Goal: Contribute content: Contribute content

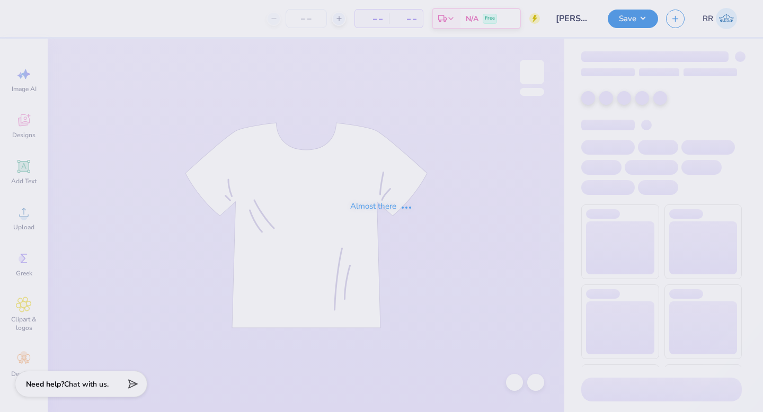
type input "[PERSON_NAME] : Blade Landscaping"
type input "25"
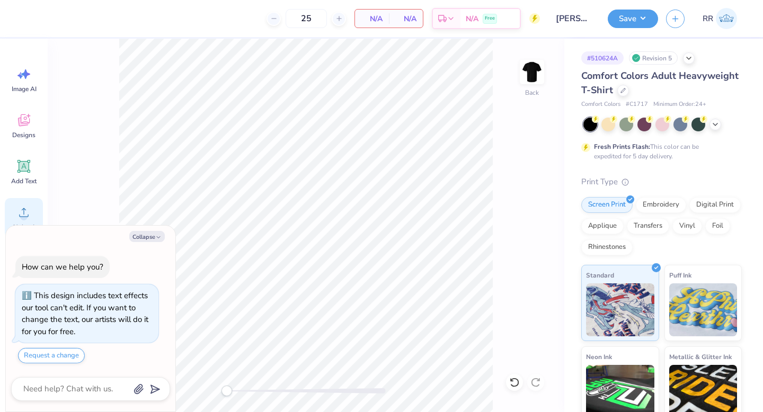
click at [20, 216] on icon at bounding box center [24, 213] width 16 height 16
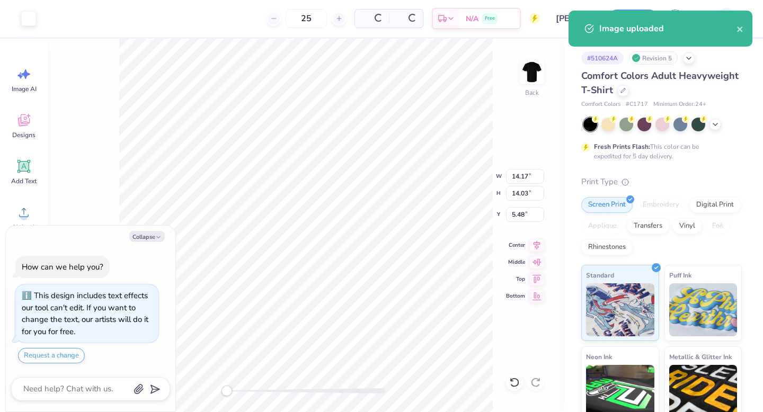
type textarea "x"
click at [525, 172] on input "14.17" at bounding box center [525, 176] width 38 height 15
type input "3.5"
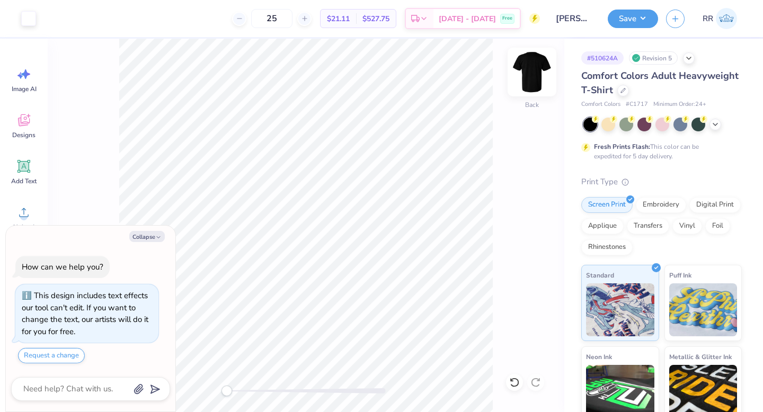
click at [523, 76] on img at bounding box center [532, 72] width 42 height 42
click at [143, 236] on button "Collapse" at bounding box center [147, 236] width 36 height 11
type textarea "x"
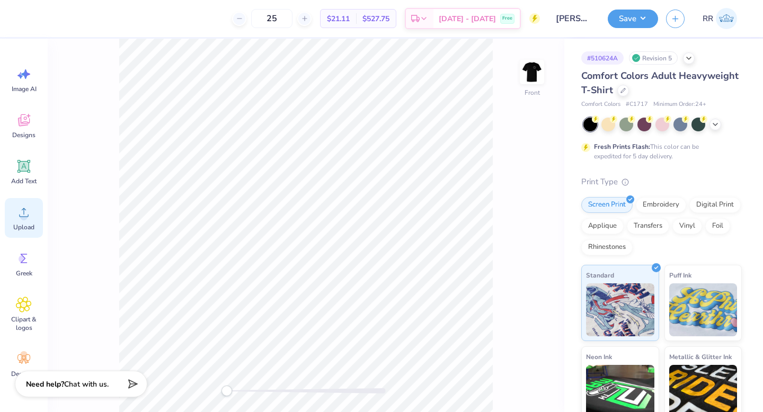
click at [7, 219] on div "Upload" at bounding box center [24, 218] width 38 height 40
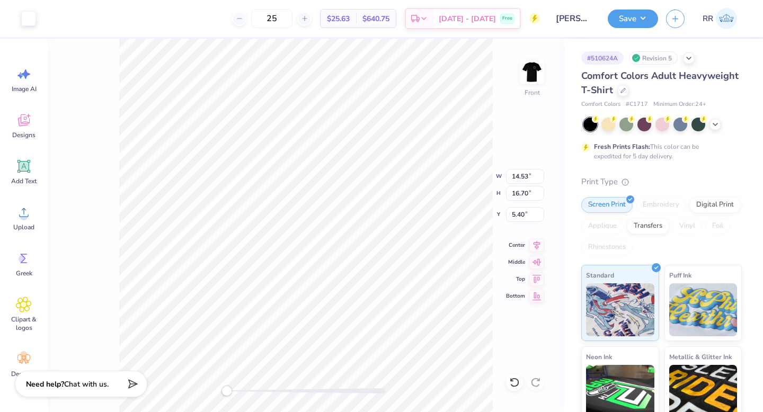
type input "10.75"
type input "12.35"
type input "6.41"
type input "12.16"
type input "13.97"
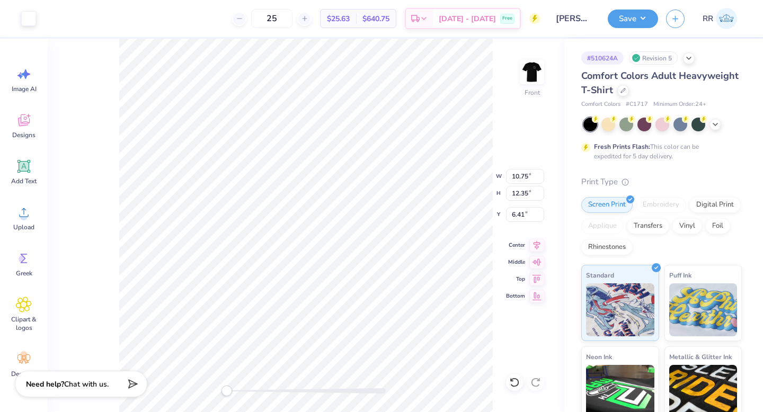
type input "5.99"
type input "12.43"
type input "14.28"
type input "5.91"
type input "12.57"
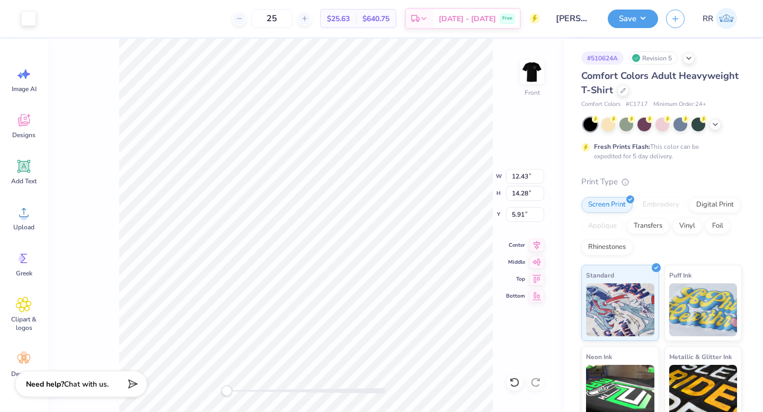
type input "14.45"
type input "5.87"
type input "12.42"
type input "14.27"
type input "5.92"
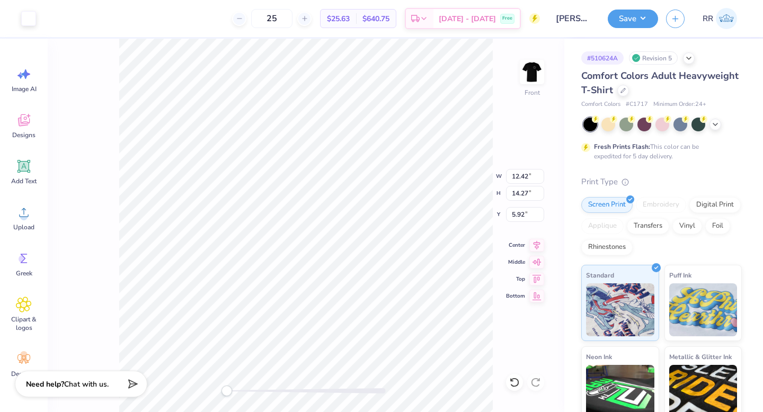
type input "12.59"
type input "14.46"
type input "5.77"
click at [518, 180] on input "12.59" at bounding box center [525, 176] width 38 height 15
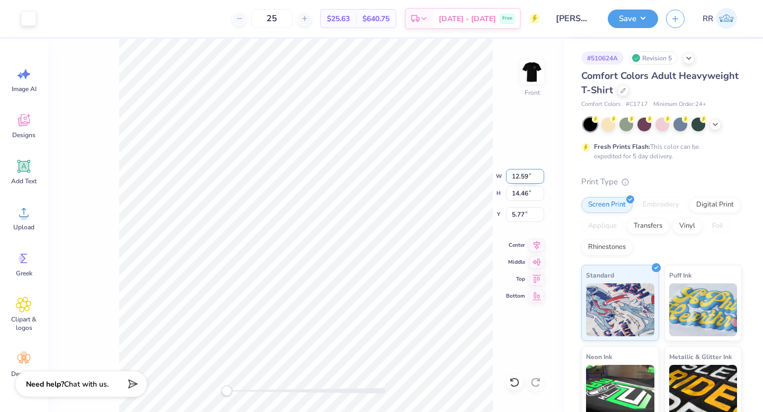
click at [518, 180] on input "12.59" at bounding box center [525, 176] width 38 height 15
type input "12.41"
type input "14.26"
type input "5.87"
type input "12.50"
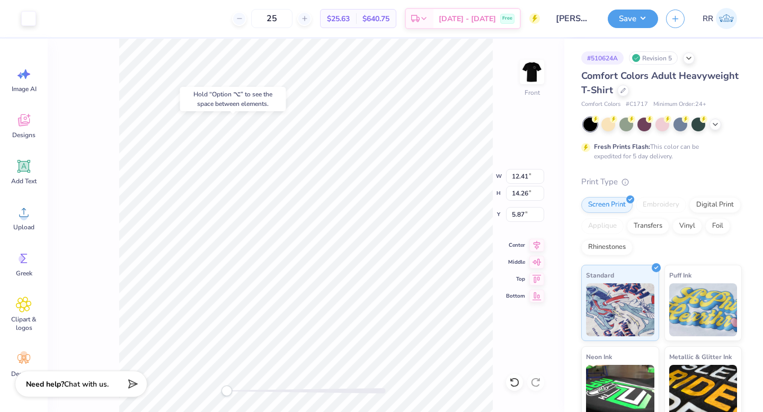
type input "14.36"
type input "5.77"
type input "3.00"
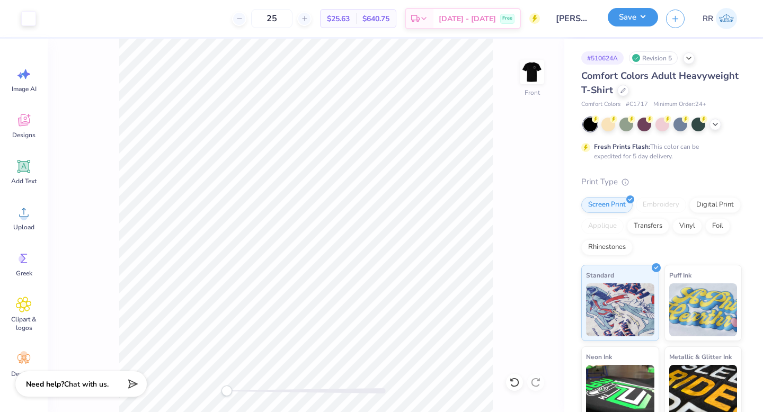
click at [637, 20] on button "Save" at bounding box center [633, 17] width 50 height 19
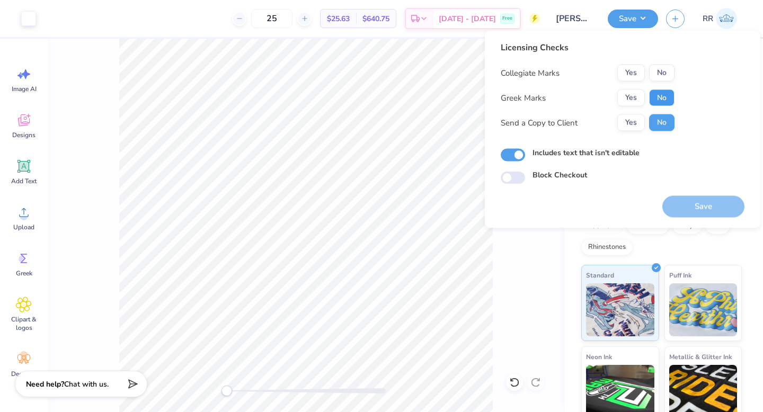
click at [651, 93] on button "No" at bounding box center [661, 98] width 25 height 17
click at [653, 64] on div "Licensing Checks Collegiate Marks Yes No Greek Marks Yes No Send a Copy to Clie…" at bounding box center [588, 90] width 174 height 98
click at [656, 70] on button "No" at bounding box center [661, 73] width 25 height 17
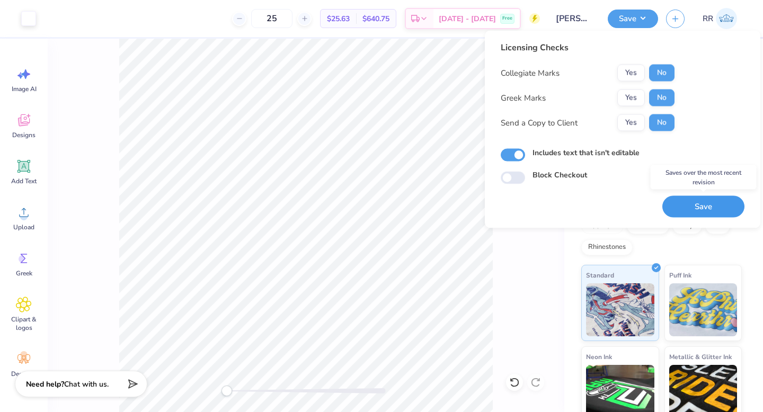
click at [697, 204] on button "Save" at bounding box center [704, 207] width 82 height 22
